Goal: Find specific page/section

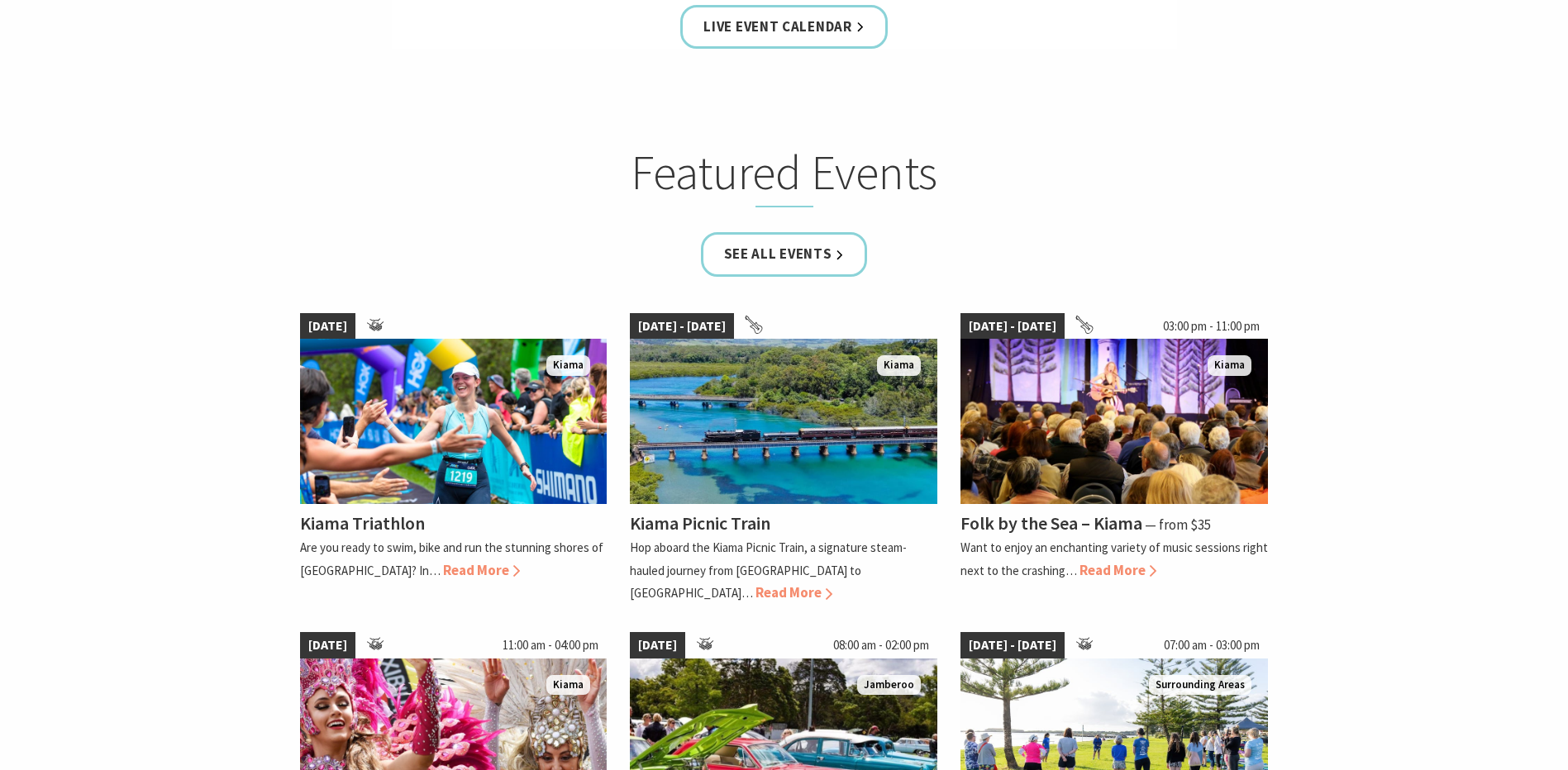
scroll to position [992, 0]
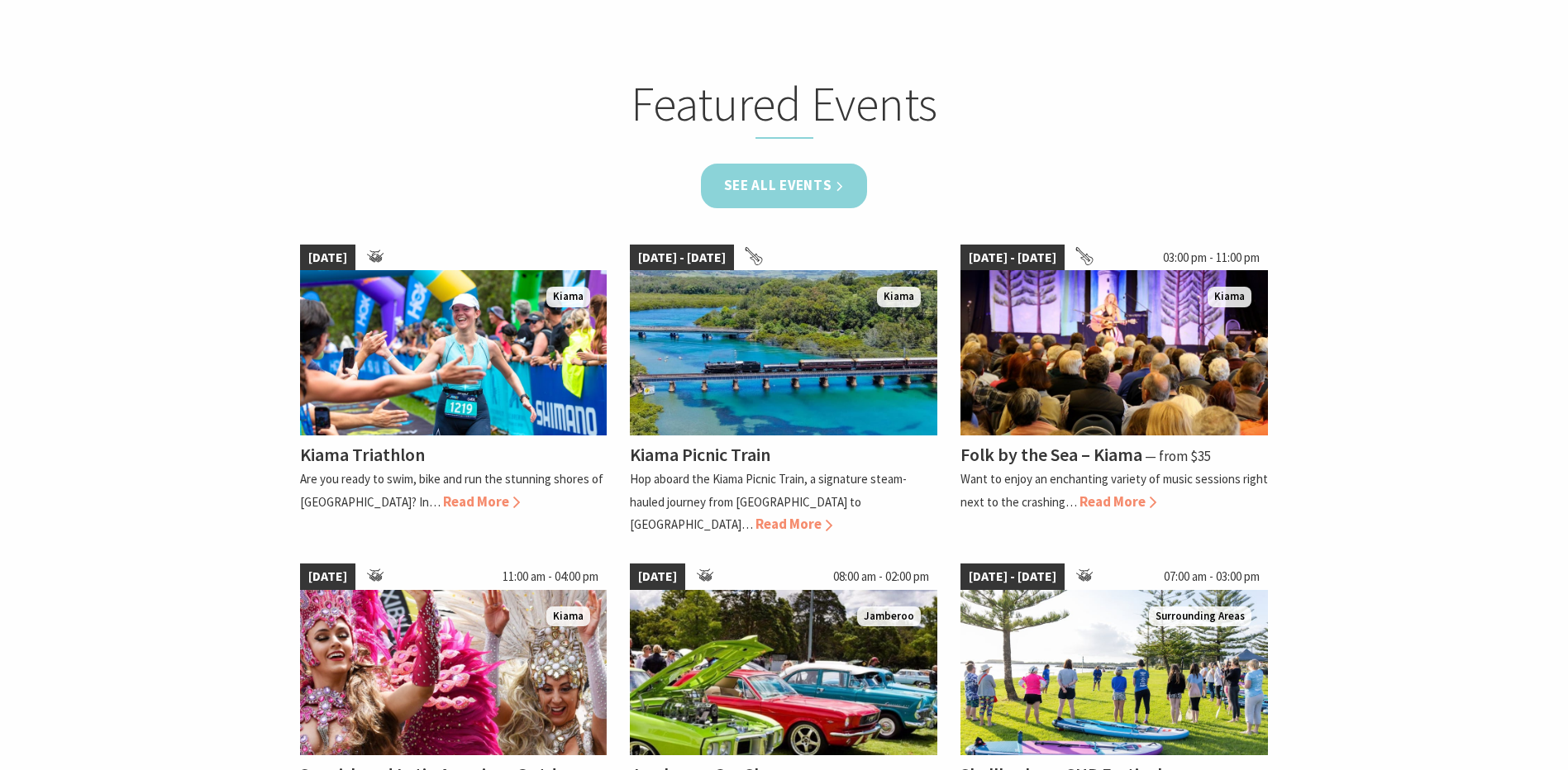
click at [837, 191] on link "See all Events" at bounding box center [784, 186] width 167 height 44
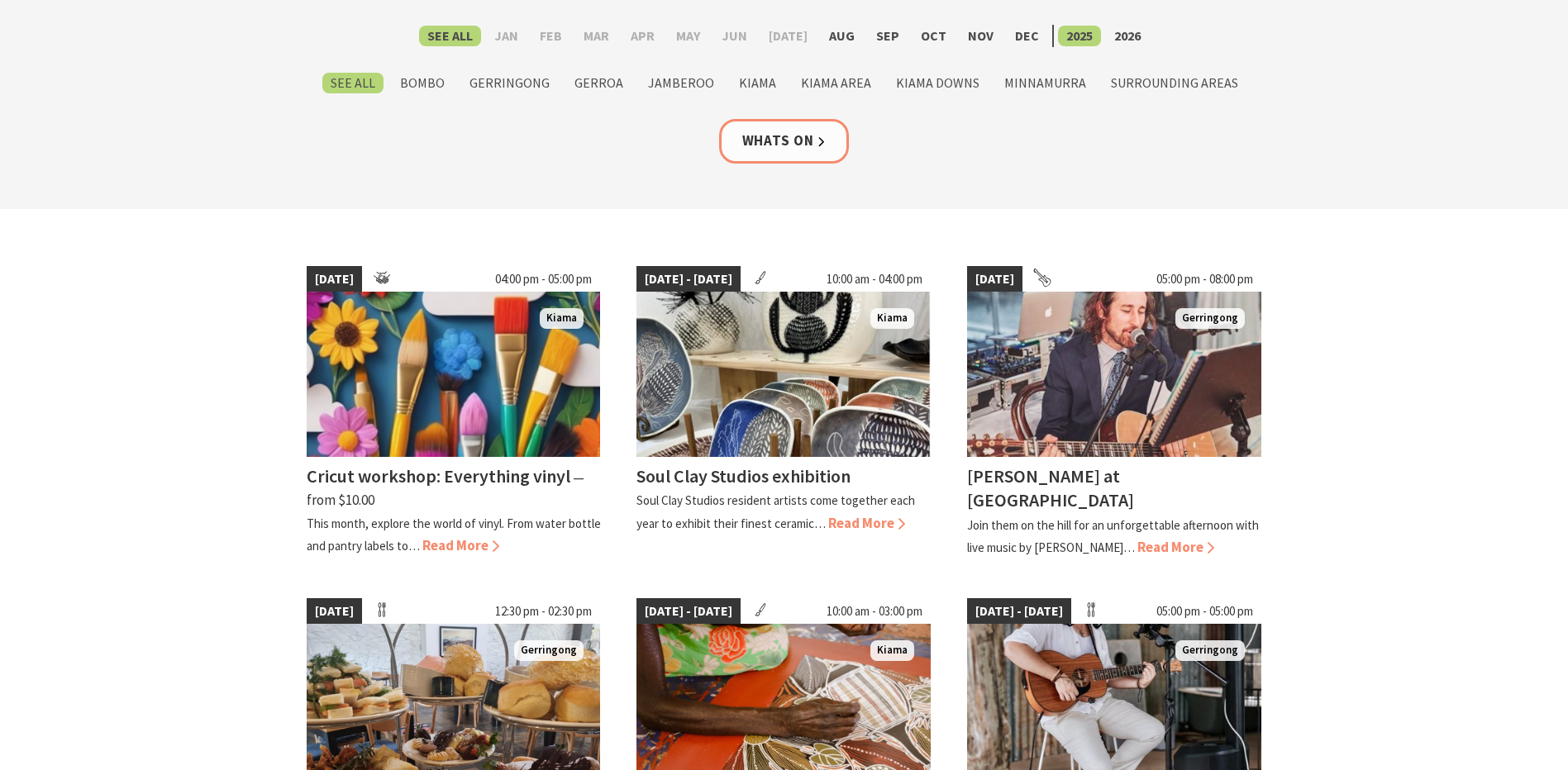
scroll to position [331, 0]
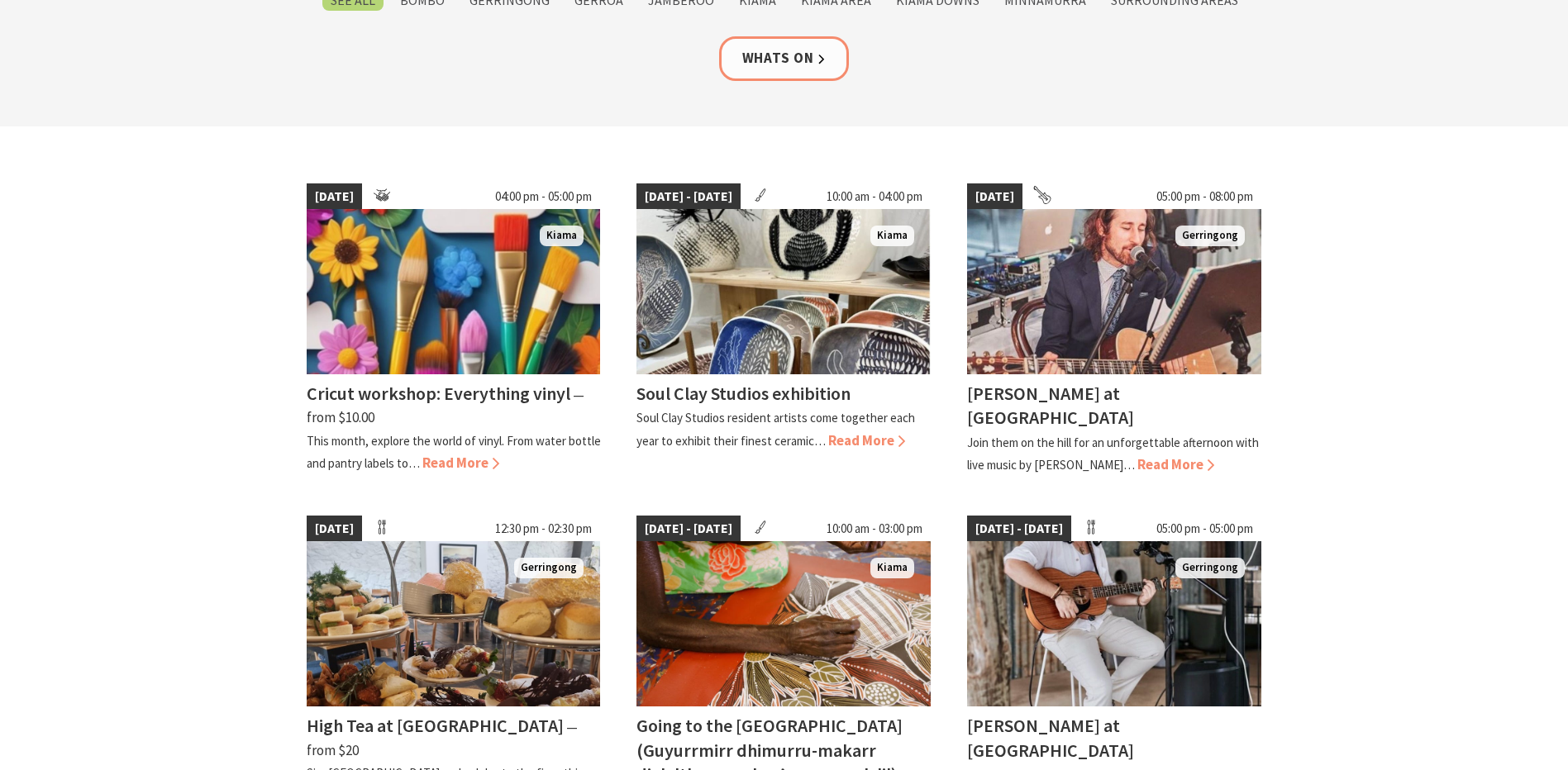
drag, startPoint x: 995, startPoint y: 393, endPoint x: 1384, endPoint y: 373, distance: 389.5
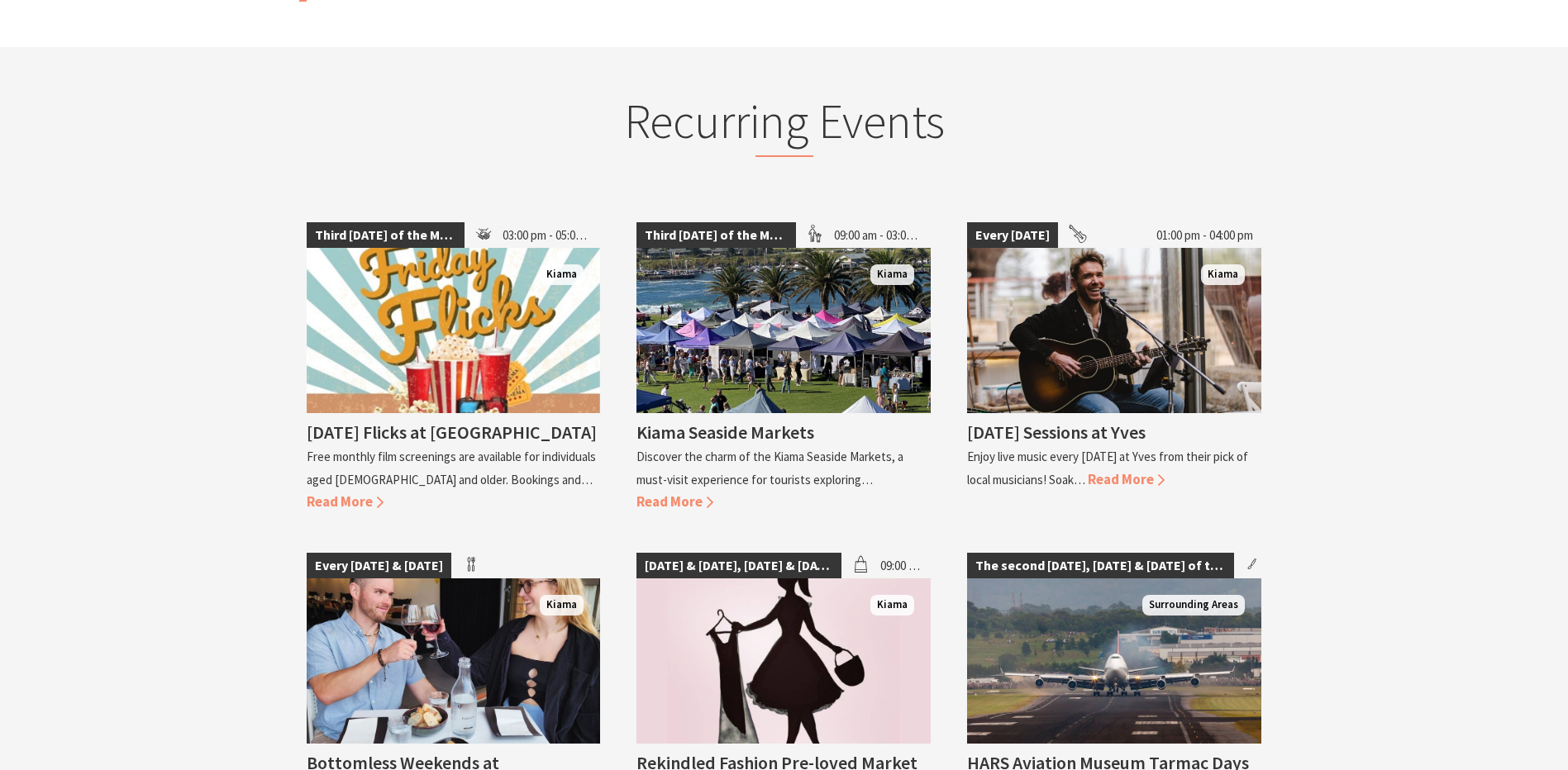
scroll to position [1984, 0]
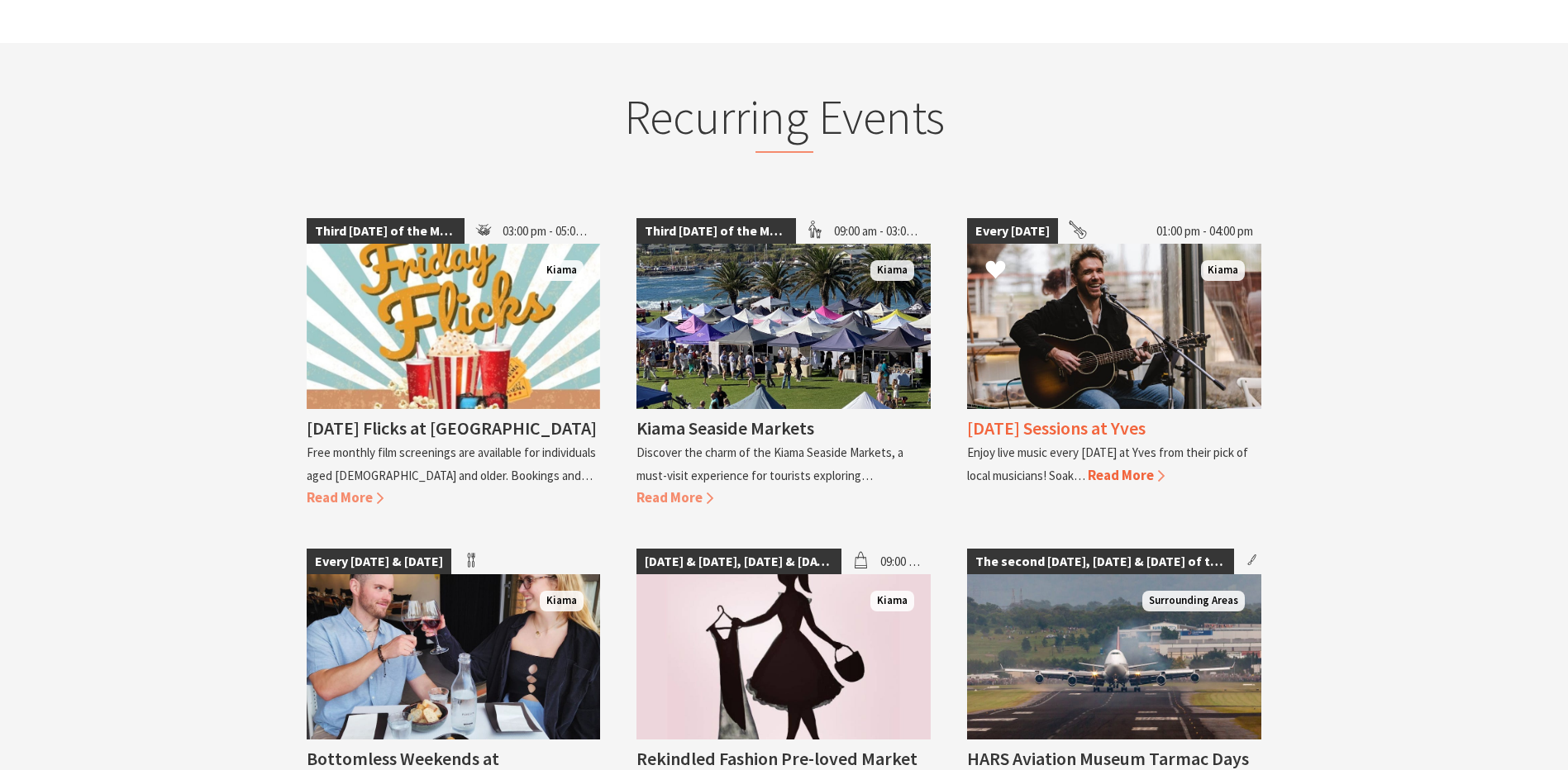
click at [1165, 348] on img at bounding box center [1113, 326] width 294 height 165
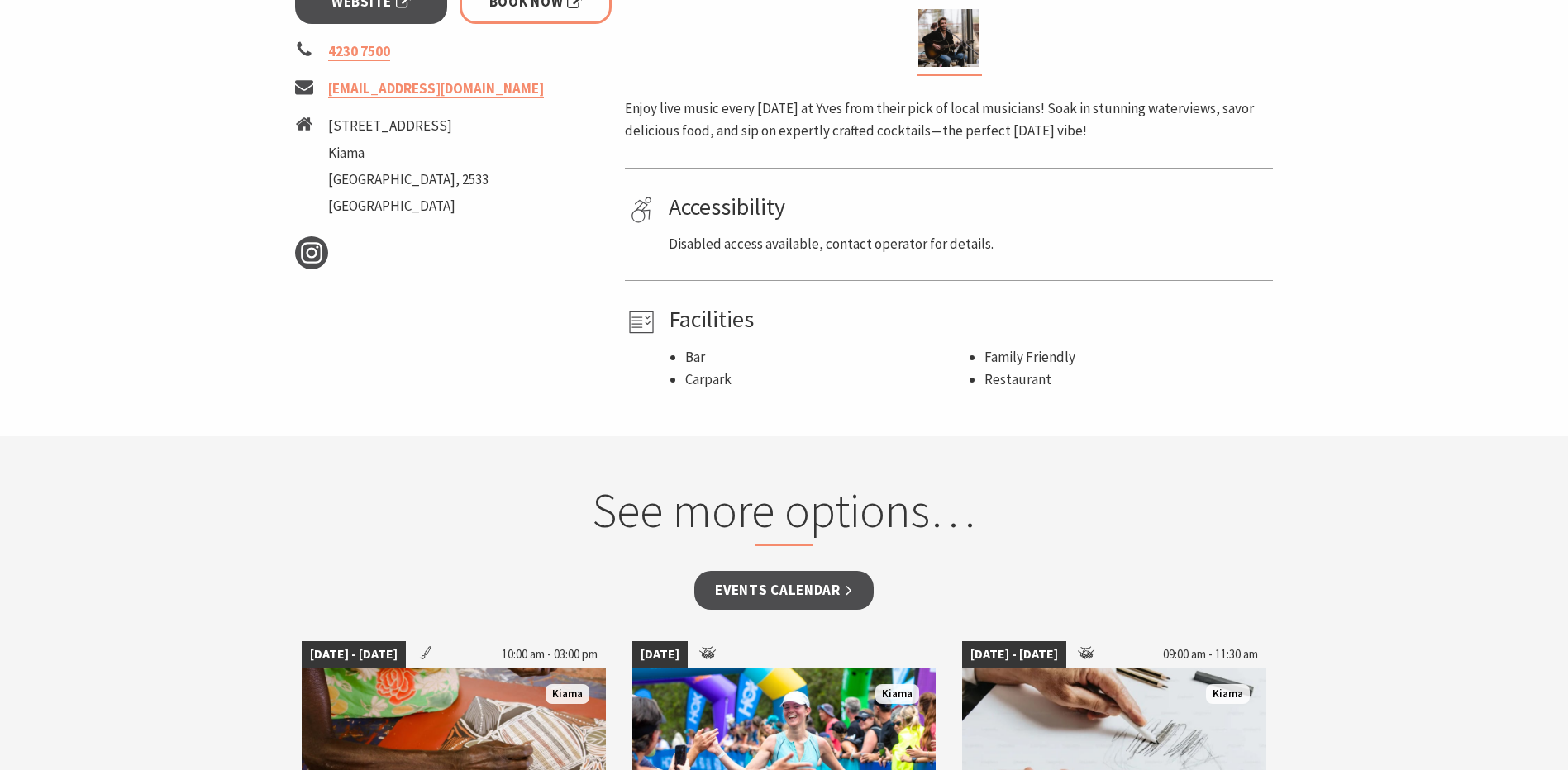
scroll to position [248, 0]
